Goal: Find contact information: Find contact information

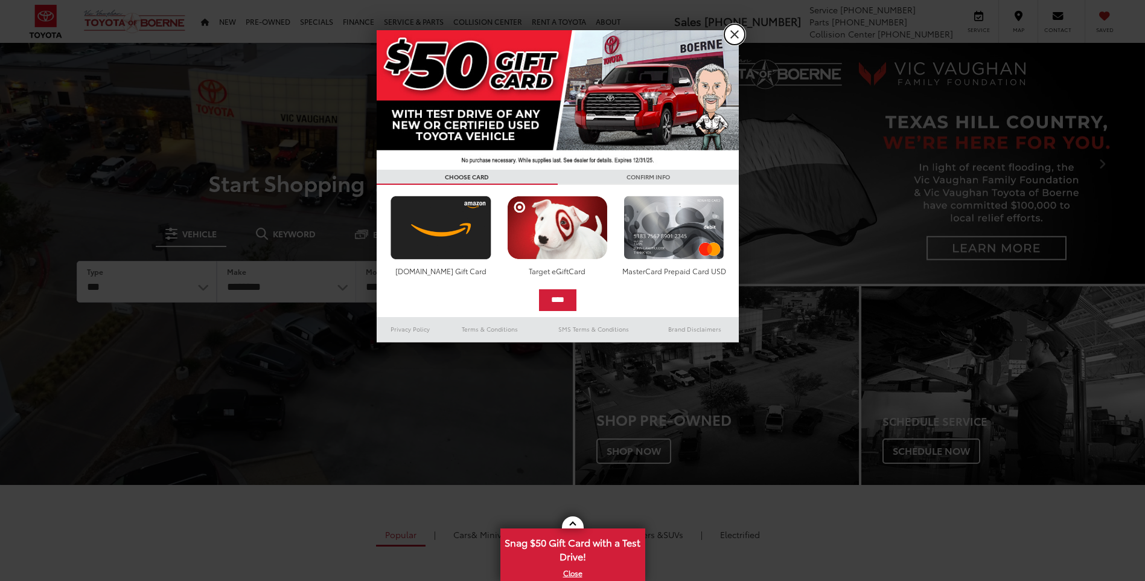
click at [736, 37] on link "X" at bounding box center [734, 34] width 21 height 21
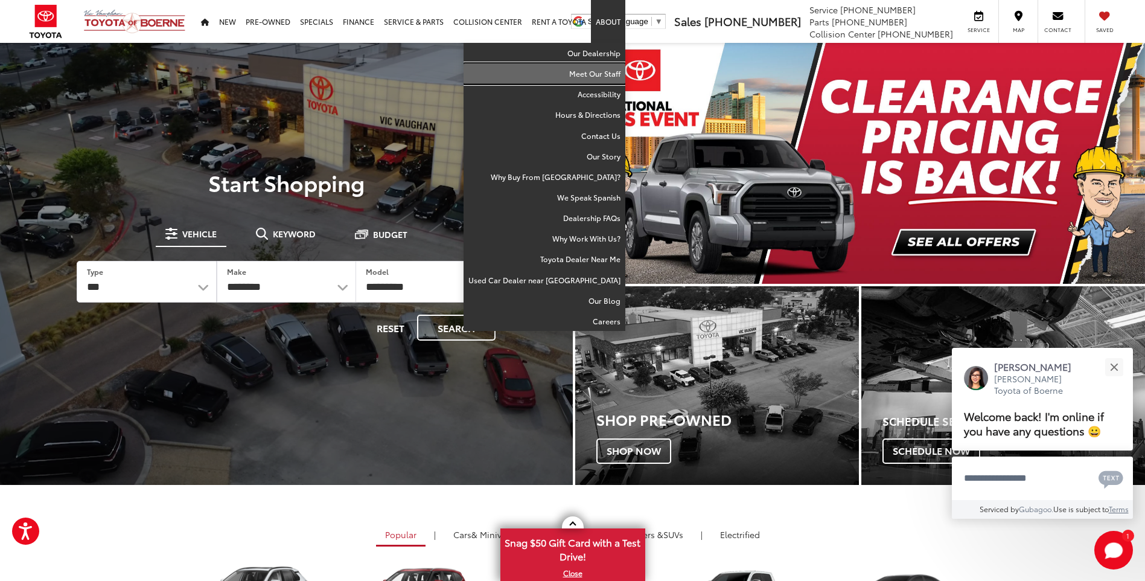
click at [596, 72] on link "Meet Our Staff" at bounding box center [544, 73] width 162 height 21
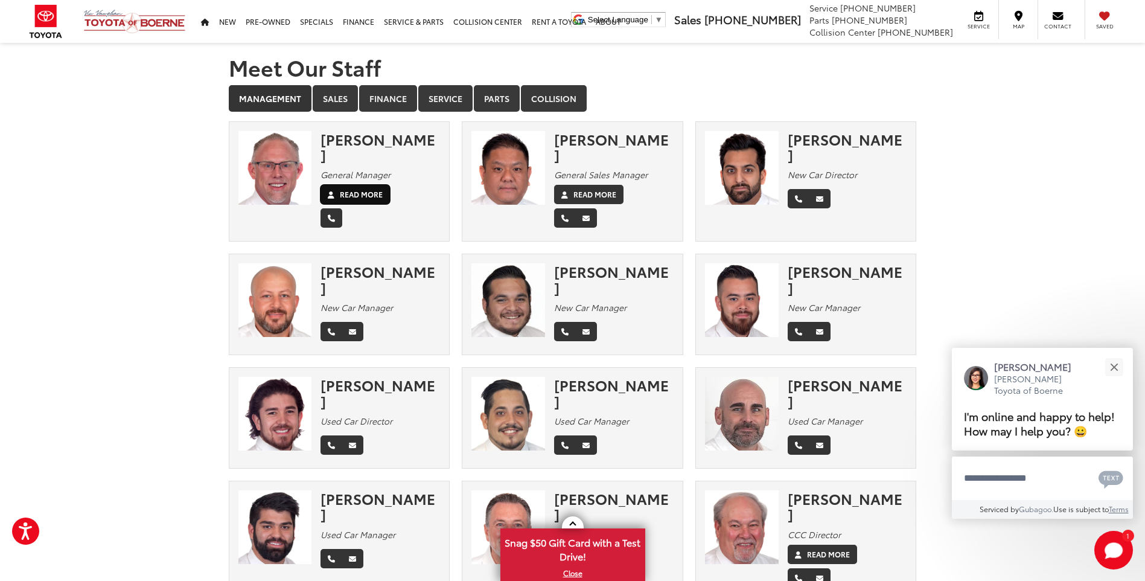
click at [356, 189] on label "Read More" at bounding box center [361, 194] width 43 height 11
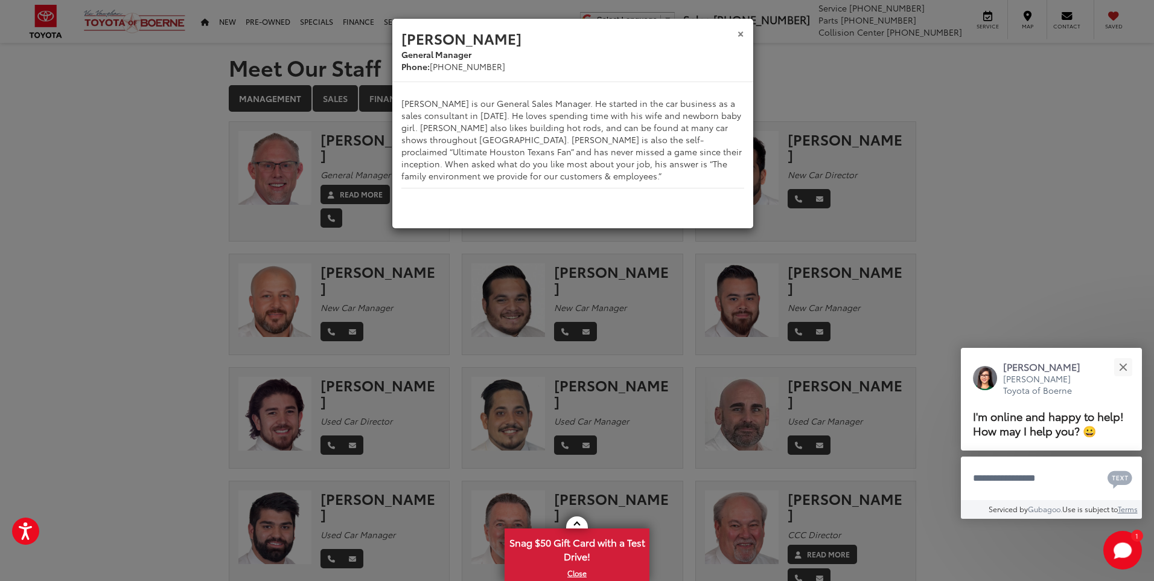
click at [737, 34] on button "×" at bounding box center [740, 33] width 7 height 13
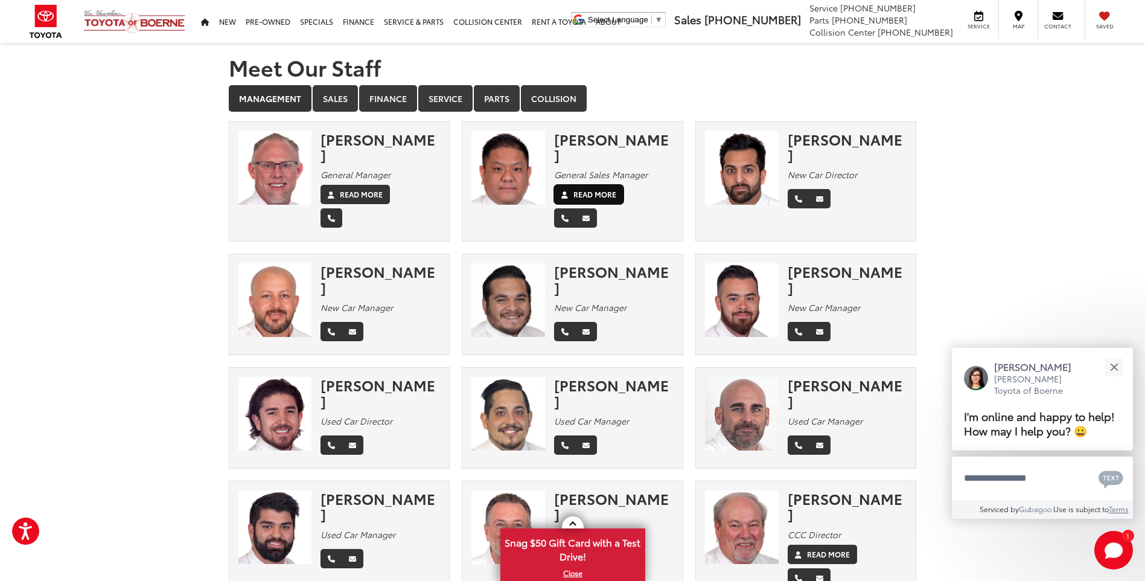
click at [591, 189] on label "Read More" at bounding box center [594, 194] width 43 height 11
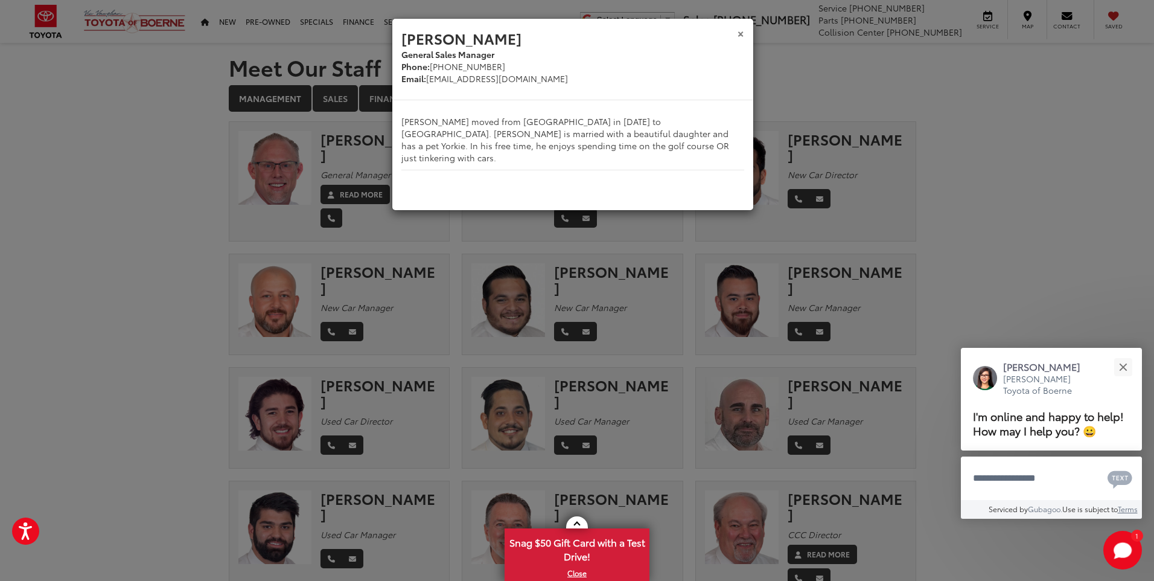
click at [743, 37] on button "×" at bounding box center [740, 33] width 7 height 13
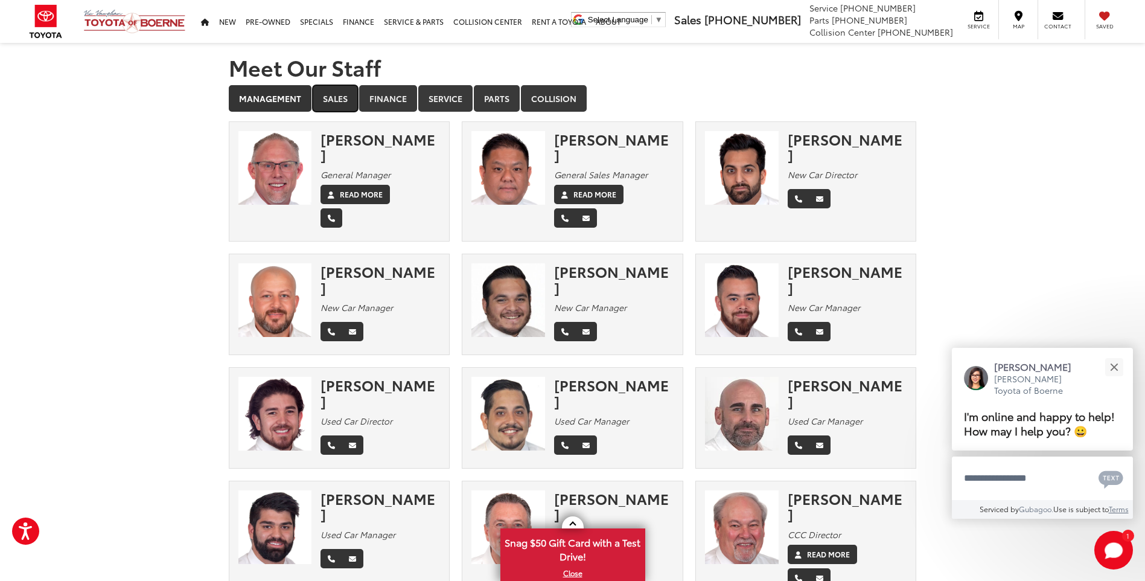
click at [326, 101] on link "Sales" at bounding box center [335, 98] width 45 height 27
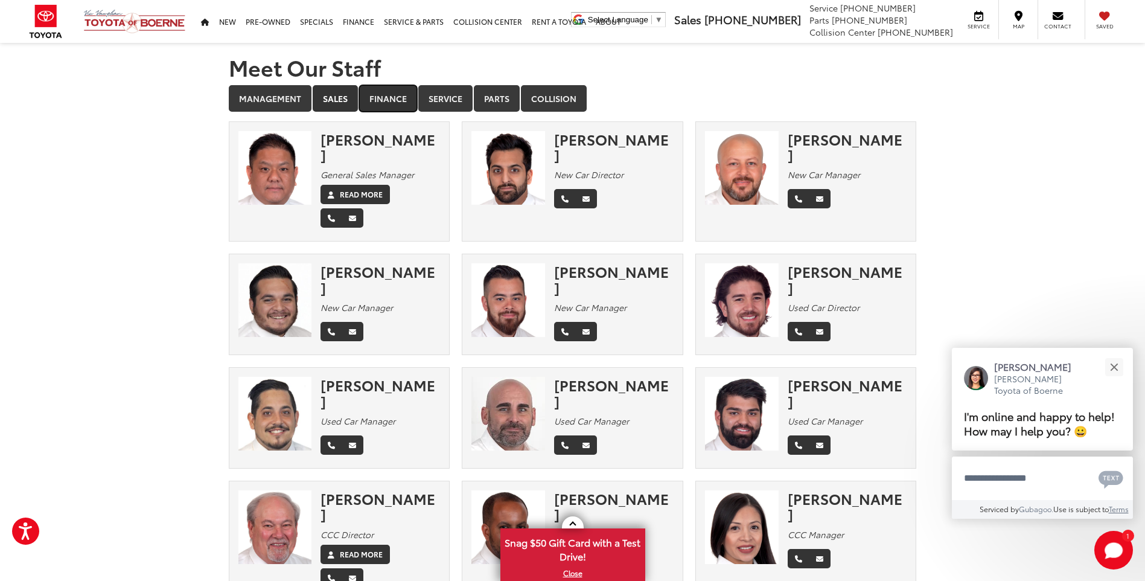
click at [374, 94] on link "Finance" at bounding box center [388, 98] width 58 height 27
